Goal: Task Accomplishment & Management: Manage account settings

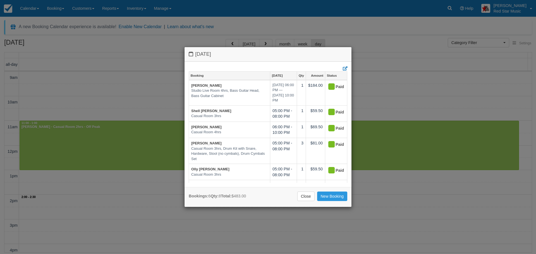
select select
click at [306, 197] on link "Close" at bounding box center [305, 196] width 17 height 9
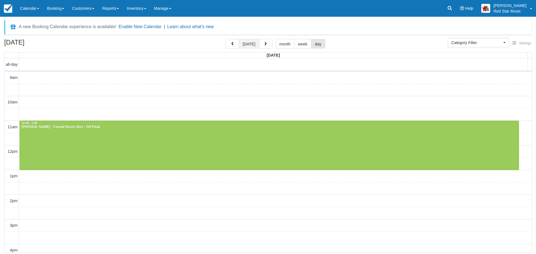
click at [249, 43] on button "today" at bounding box center [249, 43] width 20 height 9
click at [264, 42] on span "button" at bounding box center [266, 44] width 4 height 4
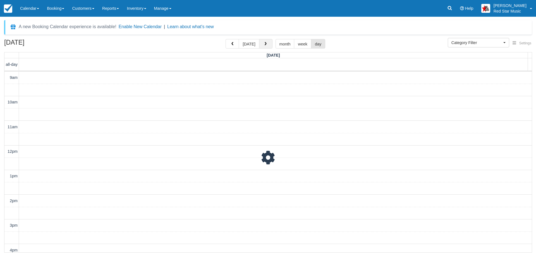
scroll to position [140, 0]
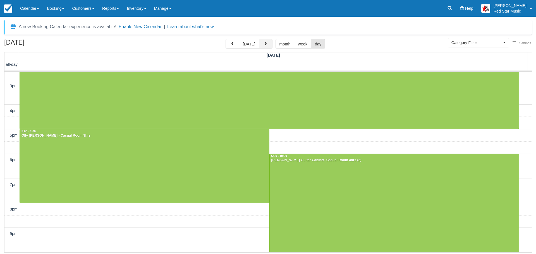
click at [264, 42] on span "button" at bounding box center [266, 44] width 4 height 4
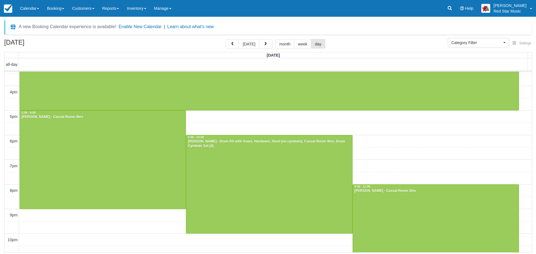
scroll to position [164, 0]
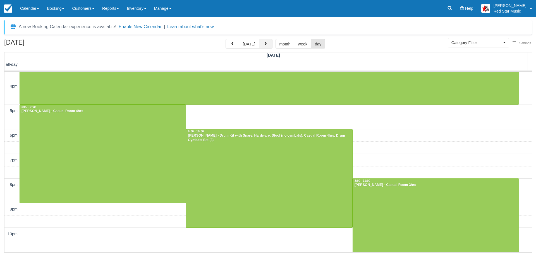
click at [263, 42] on button "button" at bounding box center [265, 43] width 13 height 9
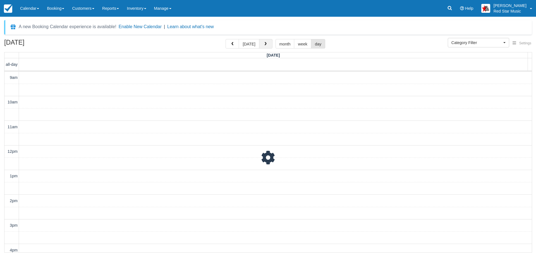
scroll to position [164, 0]
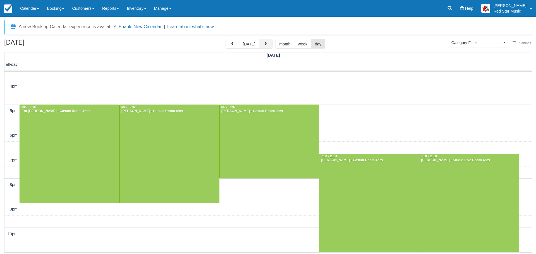
click at [263, 42] on button "button" at bounding box center [265, 43] width 13 height 9
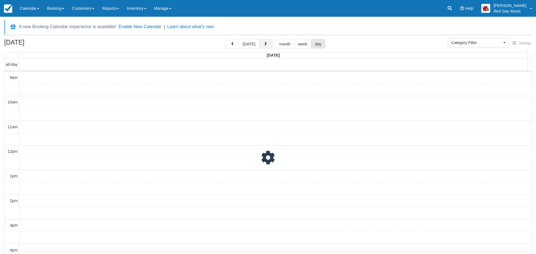
scroll to position [164, 0]
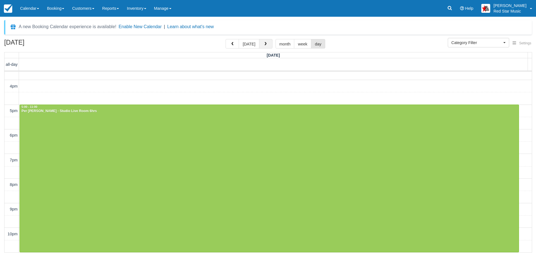
click at [263, 42] on button "button" at bounding box center [265, 43] width 13 height 9
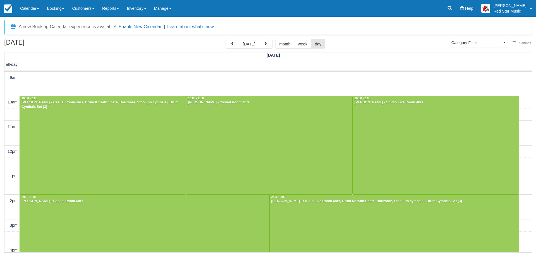
scroll to position [140, 0]
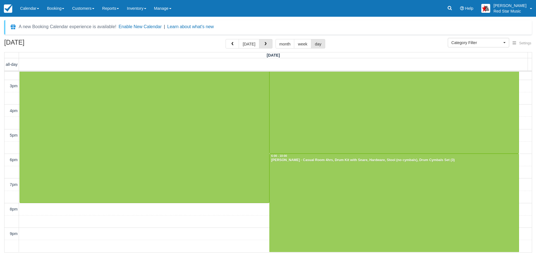
click at [264, 42] on span "button" at bounding box center [266, 44] width 4 height 4
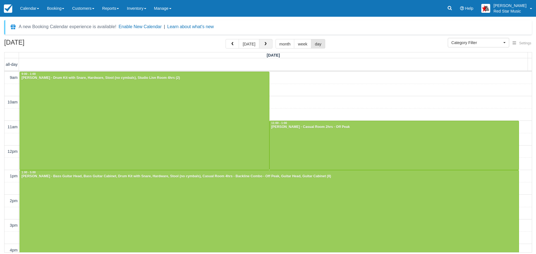
click at [265, 43] on span "button" at bounding box center [266, 44] width 4 height 4
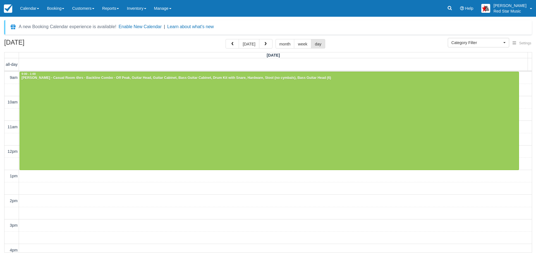
scroll to position [164, 0]
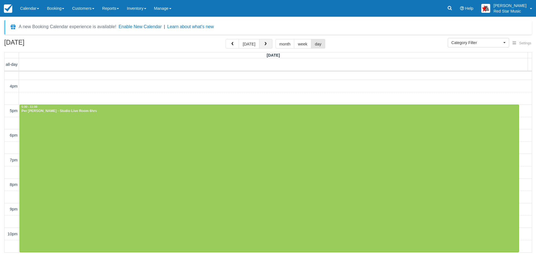
click at [264, 42] on span "button" at bounding box center [266, 44] width 4 height 4
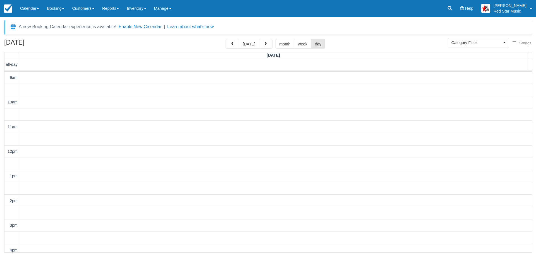
scroll to position [140, 0]
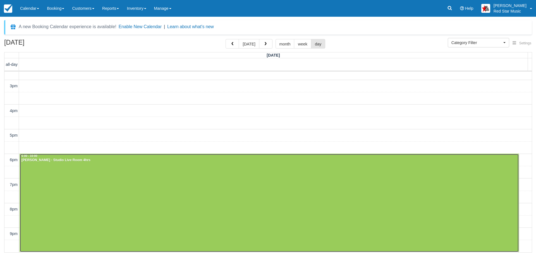
click at [246, 194] on div at bounding box center [269, 203] width 499 height 98
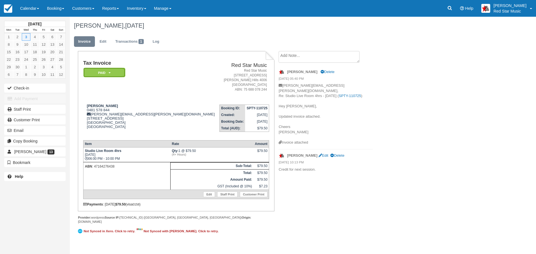
click at [104, 70] on em "Paid" at bounding box center [104, 73] width 42 height 10
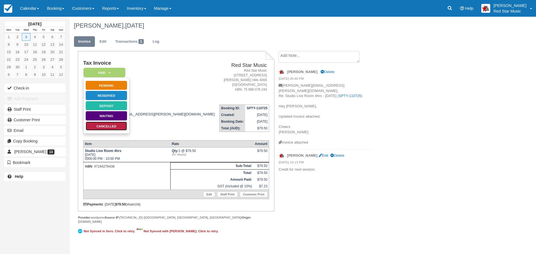
click at [107, 125] on link "Cancelled" at bounding box center [106, 126] width 42 height 10
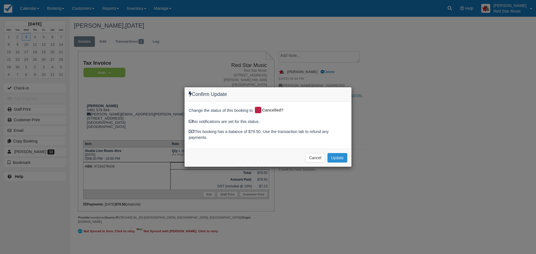
click at [337, 157] on button "Update" at bounding box center [337, 157] width 20 height 9
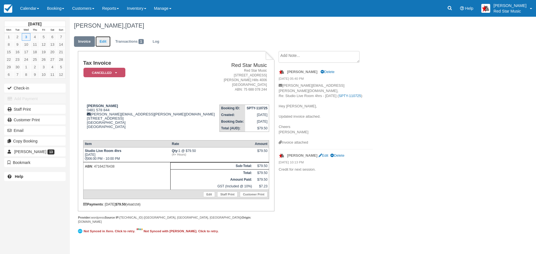
click at [104, 40] on link "Edit" at bounding box center [102, 41] width 15 height 11
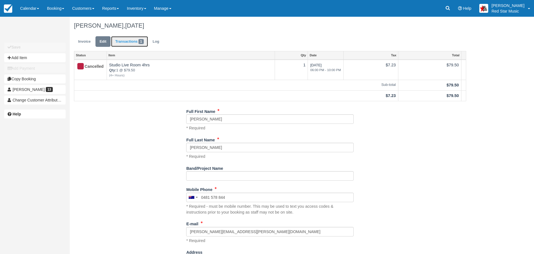
click at [125, 40] on link "Transactions 1" at bounding box center [129, 41] width 37 height 11
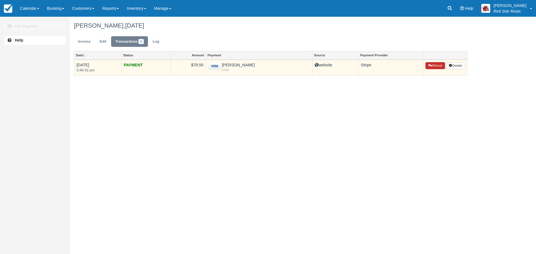
click at [432, 63] on button "Refund" at bounding box center [435, 65] width 20 height 7
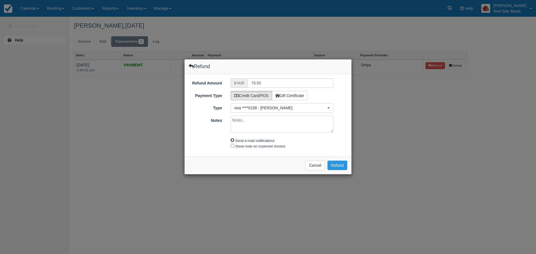
drag, startPoint x: 231, startPoint y: 139, endPoint x: 234, endPoint y: 147, distance: 7.9
click at [231, 140] on input "Send e-mail notifications" at bounding box center [233, 140] width 4 height 4
checkbox input "true"
click at [232, 145] on input "Show note on customer invoice" at bounding box center [233, 146] width 4 height 4
checkbox input "true"
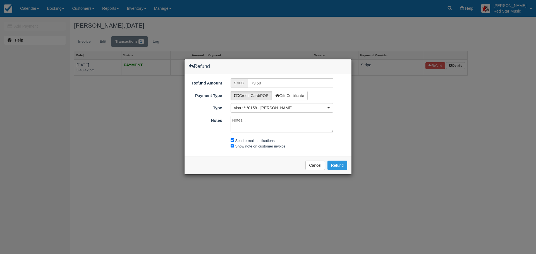
click at [242, 127] on textarea "Notes" at bounding box center [282, 124] width 103 height 17
type textarea "Cancelled as per email."
click at [339, 164] on button "Refund" at bounding box center [337, 165] width 20 height 9
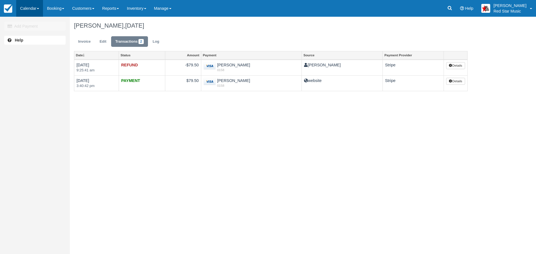
click at [29, 8] on link "Calendar" at bounding box center [29, 8] width 27 height 17
click at [28, 75] on link "Day" at bounding box center [38, 76] width 44 height 12
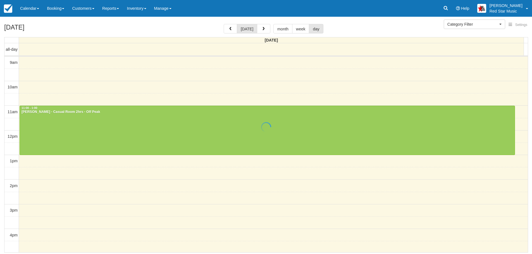
select select
